Goal: Check status: Check status

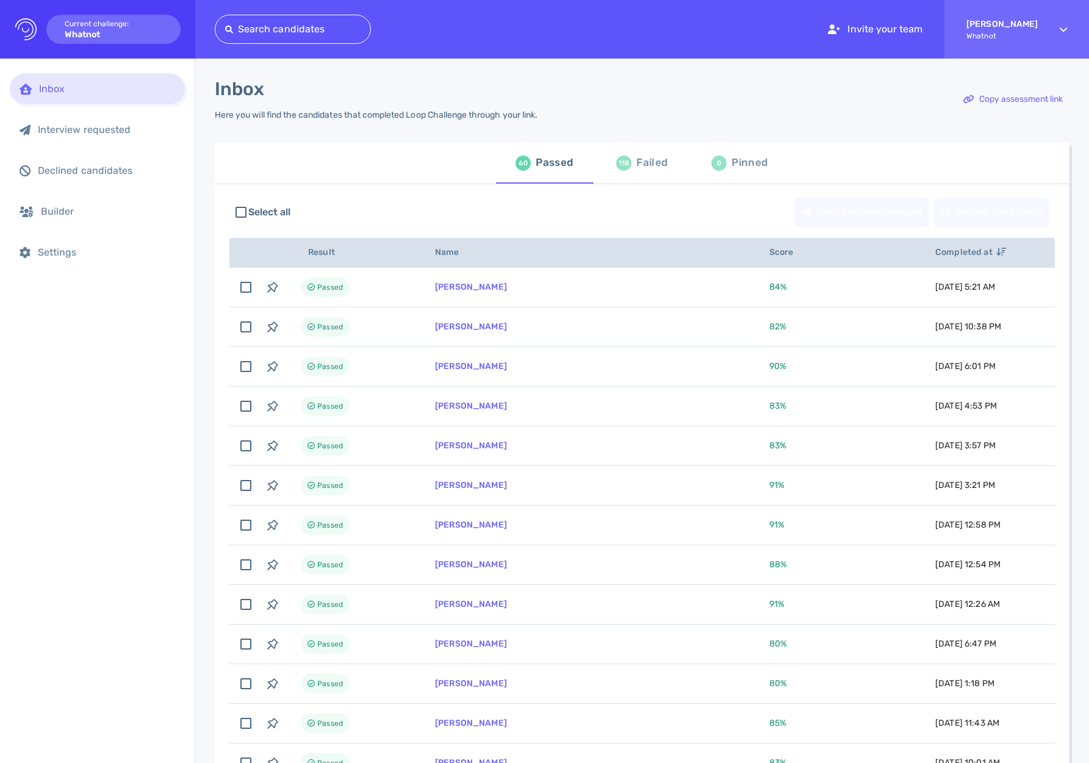
click at [627, 176] on div "118 Failed" at bounding box center [641, 163] width 51 height 34
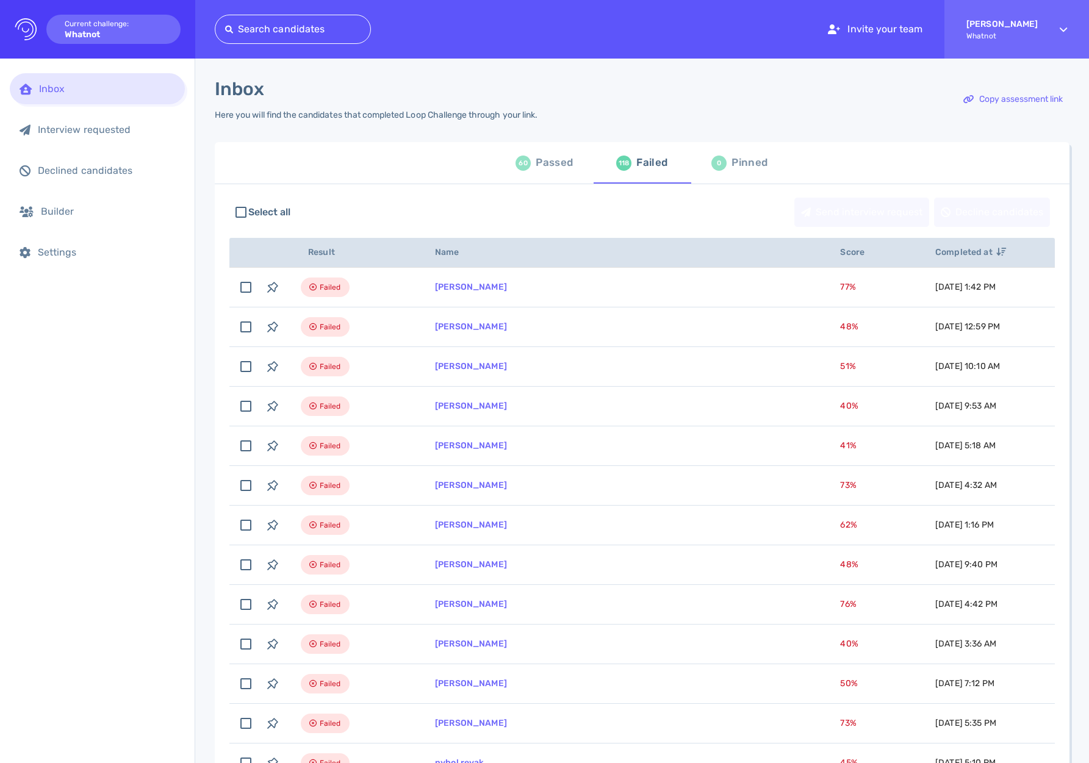
click at [530, 173] on div "60 Passed" at bounding box center [544, 163] width 57 height 34
